Goal: Task Accomplishment & Management: Use online tool/utility

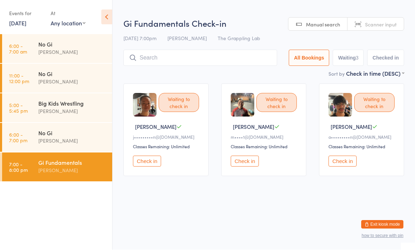
click at [84, 136] on div "No Gi" at bounding box center [72, 133] width 68 height 8
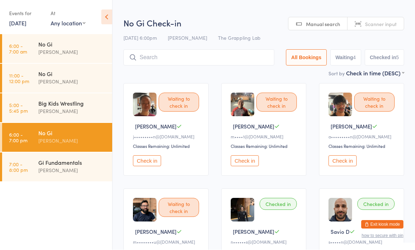
scroll to position [0, 0]
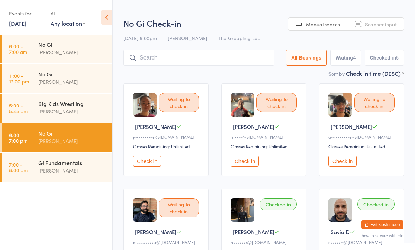
click at [70, 174] on div "[PERSON_NAME]" at bounding box center [72, 170] width 68 height 8
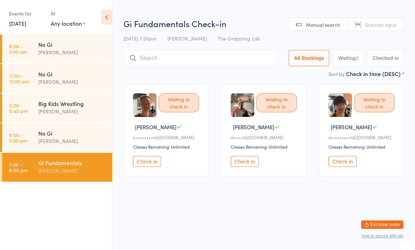
click at [185, 66] on input "search" at bounding box center [200, 58] width 154 height 16
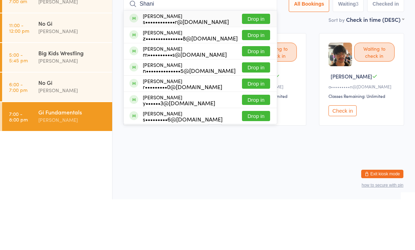
type input "Shani"
click at [249, 64] on button "Drop in" at bounding box center [256, 69] width 28 height 10
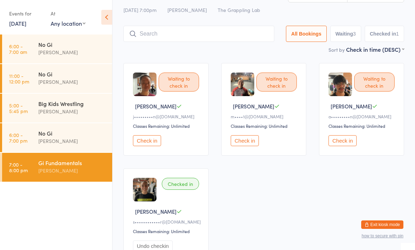
scroll to position [20, 0]
click at [79, 225] on ul "6:00 - 7:00 am No Gi [PERSON_NAME] 11:00 - 12:00 pm No Gi [PERSON_NAME] 5:00 - …" at bounding box center [56, 141] width 112 height 215
click at [86, 168] on div "[PERSON_NAME]" at bounding box center [72, 170] width 68 height 8
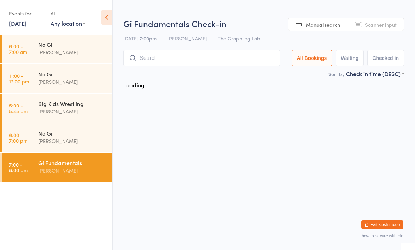
scroll to position [0, 0]
click at [203, 52] on input "search" at bounding box center [201, 58] width 156 height 16
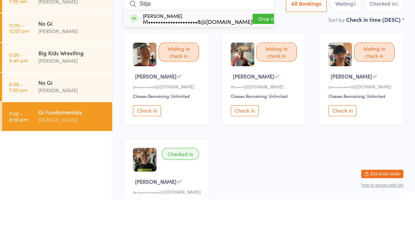
type input "Stija"
click at [255, 64] on button "Drop in" at bounding box center [266, 69] width 28 height 10
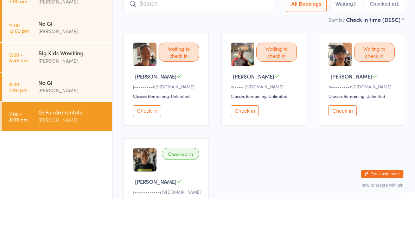
scroll to position [51, 0]
